Goal: Register for event/course

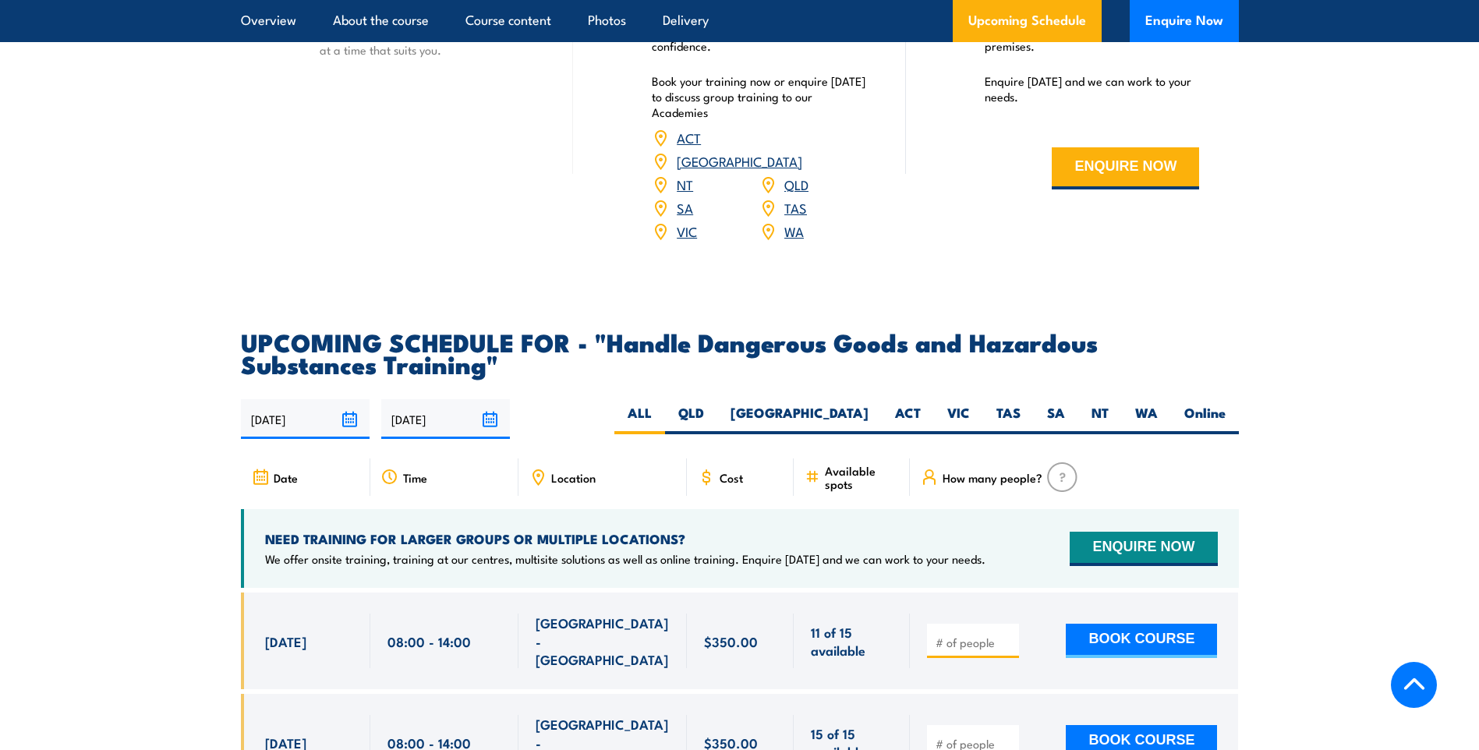
scroll to position [2417, 0]
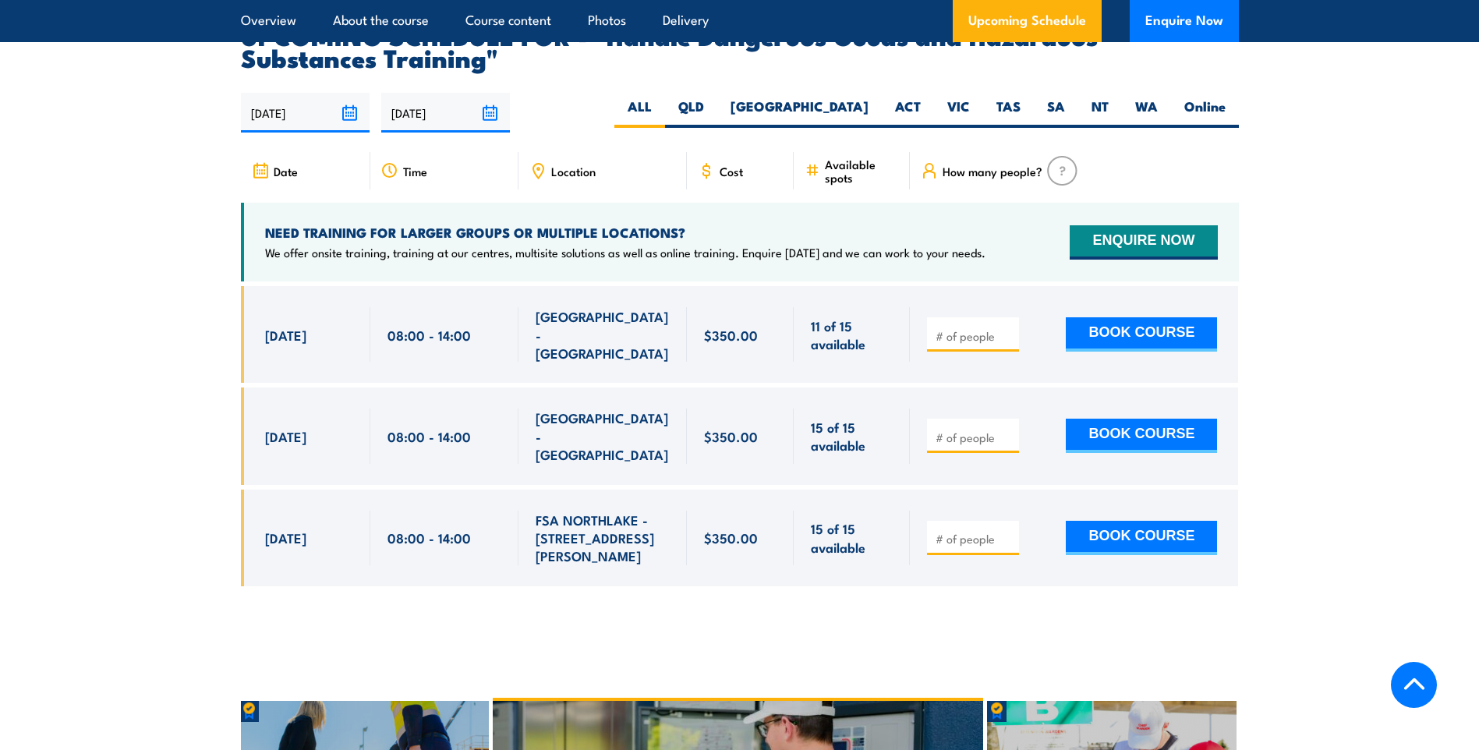
drag, startPoint x: 1139, startPoint y: 128, endPoint x: 1490, endPoint y: 203, distance: 358.8
click at [1139, 128] on label "WA" at bounding box center [1146, 112] width 49 height 30
click at [1158, 108] on input "WA" at bounding box center [1163, 102] width 10 height 10
radio input "true"
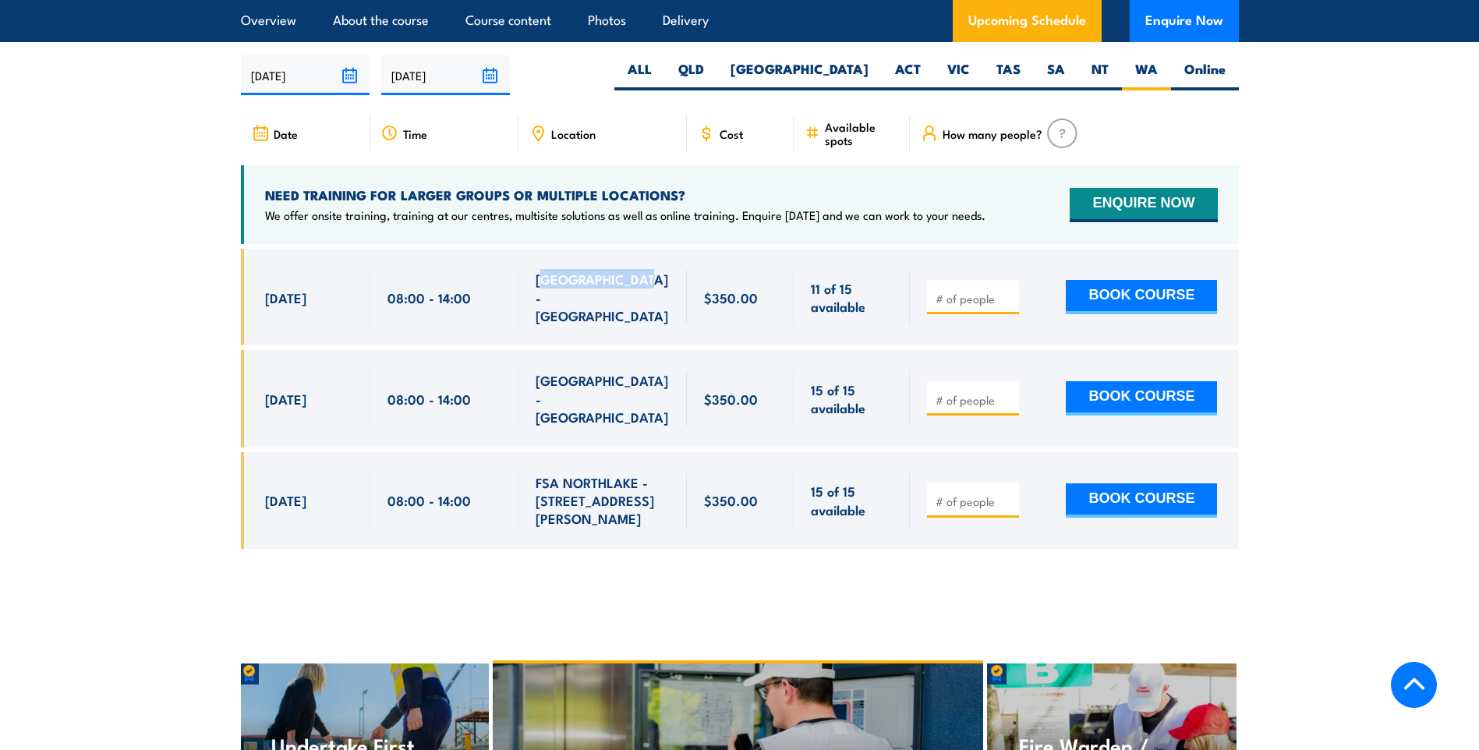
drag, startPoint x: 649, startPoint y: 303, endPoint x: 540, endPoint y: 300, distance: 108.4
click at [540, 300] on div "[GEOGRAPHIC_DATA] - [GEOGRAPHIC_DATA]" at bounding box center [603, 297] width 134 height 55
drag, startPoint x: 540, startPoint y: 300, endPoint x: 646, endPoint y: 305, distance: 106.2
click at [646, 305] on span "[GEOGRAPHIC_DATA] - [GEOGRAPHIC_DATA]" at bounding box center [603, 297] width 134 height 55
drag, startPoint x: 646, startPoint y: 305, endPoint x: 636, endPoint y: 301, distance: 11.6
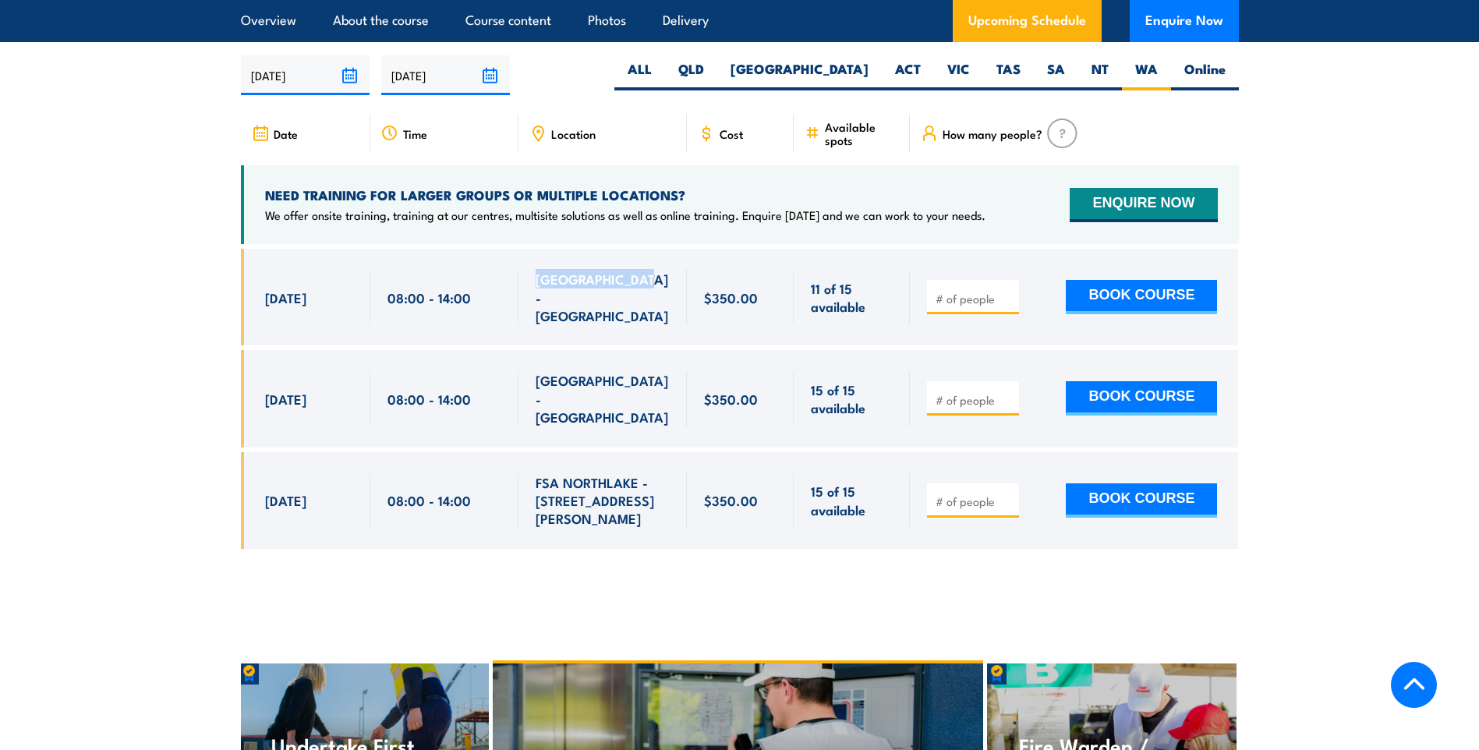
copy span "[GEOGRAPHIC_DATA] - [GEOGRAPHIC_DATA]"
click at [215, 425] on section "UPCOMING SCHEDULE FOR - "Handle Dangerous Goods and Hazardous Substances Traini…" at bounding box center [739, 280] width 1479 height 586
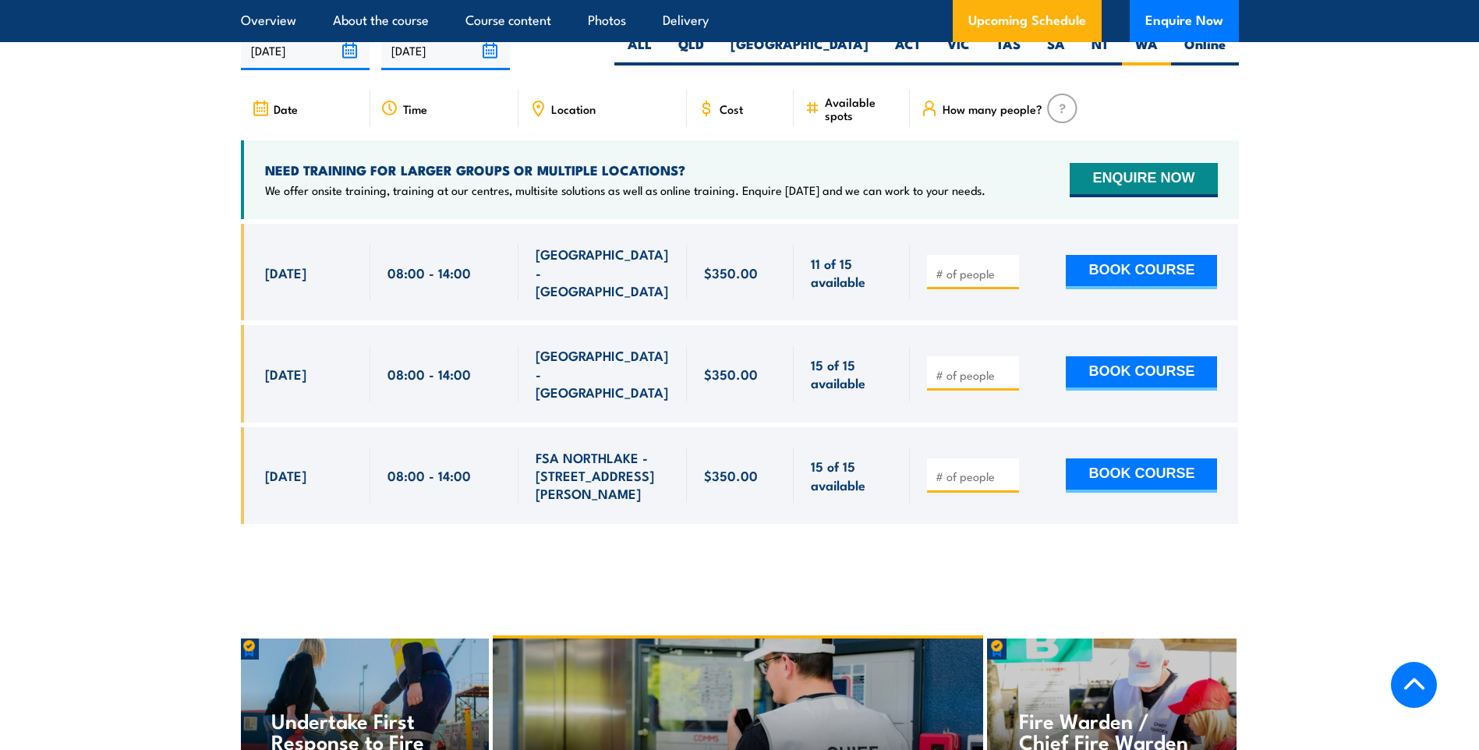
scroll to position [2343, 0]
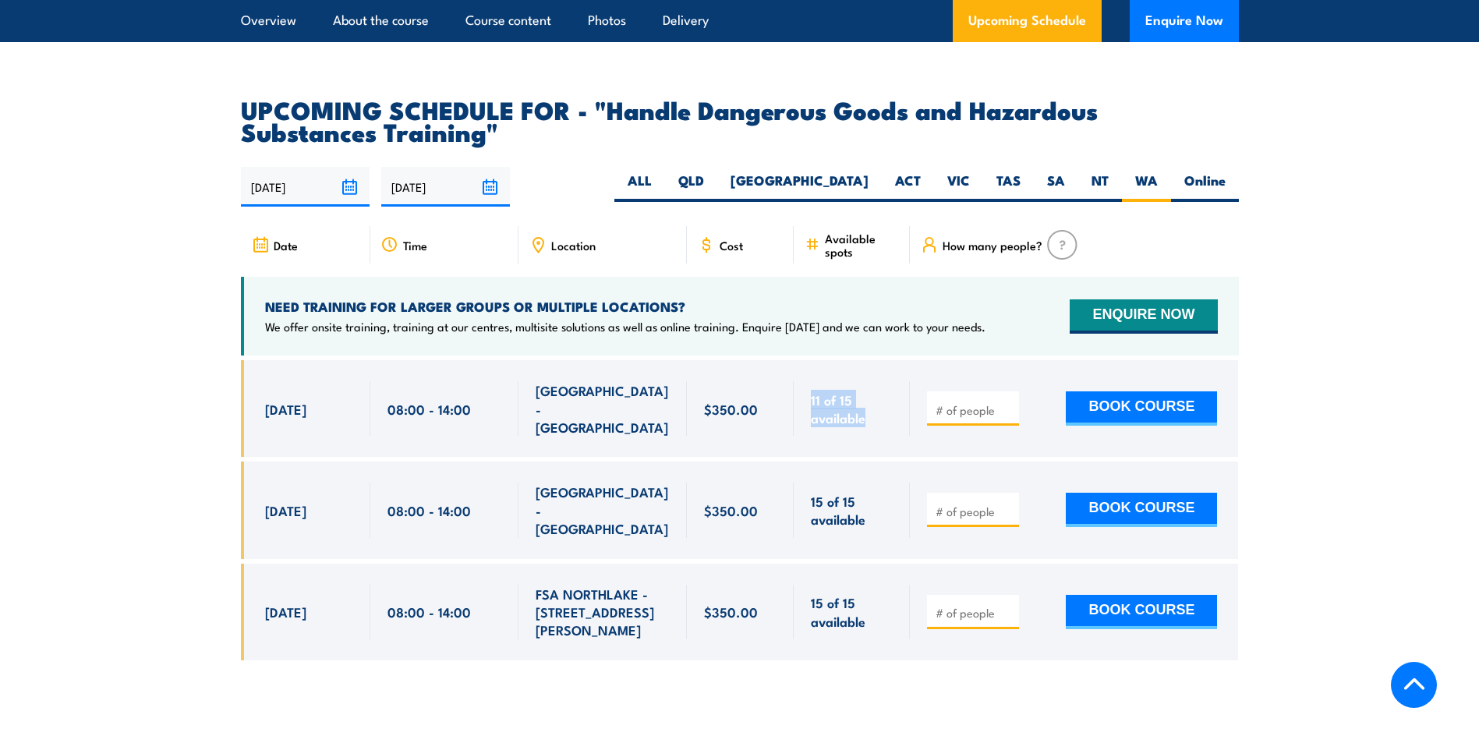
drag, startPoint x: 869, startPoint y: 421, endPoint x: 813, endPoint y: 409, distance: 57.5
click at [813, 409] on span "11 of 15 available" at bounding box center [852, 409] width 82 height 37
click at [714, 635] on div at bounding box center [740, 522] width 998 height 324
click at [1298, 330] on section "UPCOMING SCHEDULE FOR - "Handle Dangerous Goods and Hazardous Substances Traini…" at bounding box center [739, 391] width 1479 height 586
